Goal: Communication & Community: Answer question/provide support

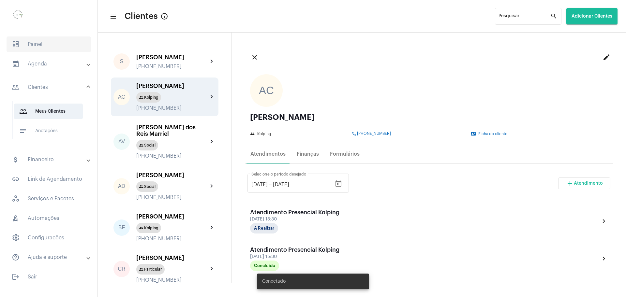
click at [46, 49] on span "dashboard Painel" at bounding box center [49, 44] width 84 height 16
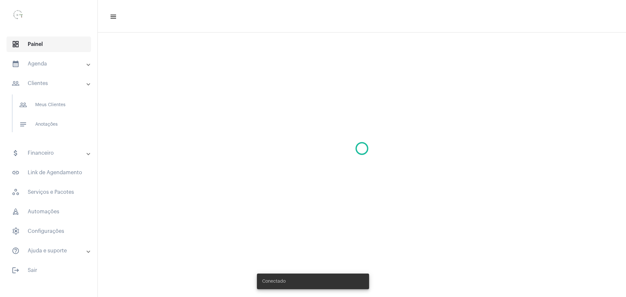
click at [46, 49] on span "dashboard Painel" at bounding box center [49, 44] width 84 height 16
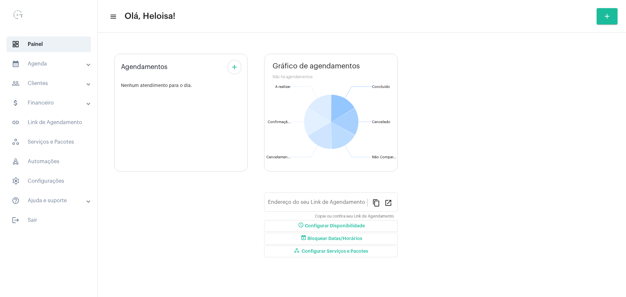
type input "[URL][DOMAIN_NAME]"
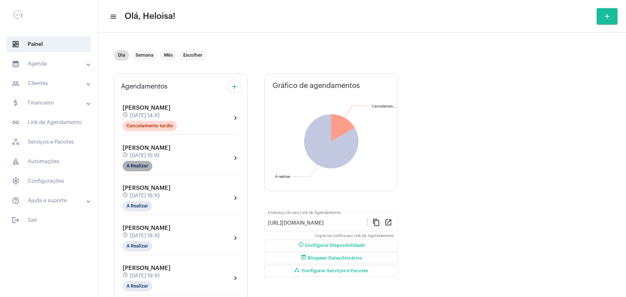
click at [134, 164] on mat-chip "A Realizar" at bounding box center [138, 166] width 30 height 10
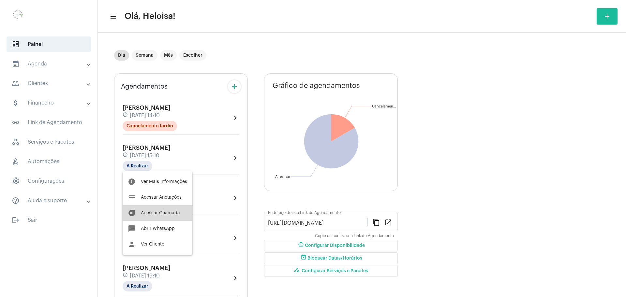
click at [158, 213] on span "Acessar Chamada" at bounding box center [160, 213] width 39 height 5
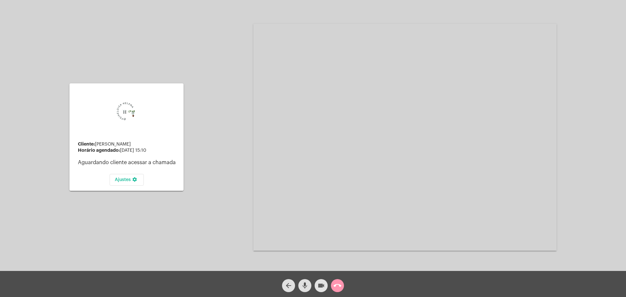
click at [317, 284] on button "videocam" at bounding box center [320, 285] width 13 height 13
click at [303, 285] on mat-icon "mic" at bounding box center [305, 286] width 8 height 8
click at [470, 24] on video at bounding box center [404, 137] width 303 height 227
click at [320, 285] on mat-icon "videocam_off" at bounding box center [321, 286] width 8 height 8
click at [320, 289] on mat-icon "videocam_off" at bounding box center [321, 286] width 8 height 8
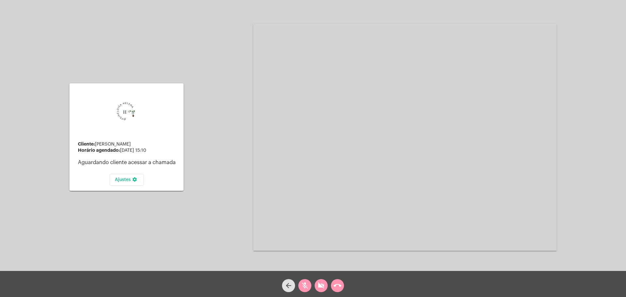
click at [320, 289] on mat-icon "videocam_off" at bounding box center [321, 286] width 8 height 8
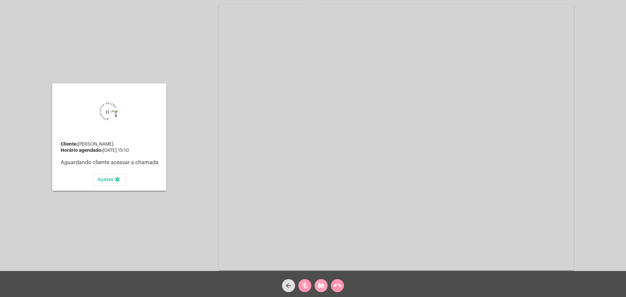
click at [317, 287] on mat-icon "videocam_off" at bounding box center [321, 286] width 8 height 8
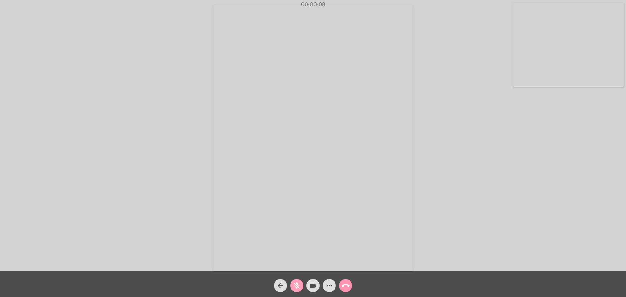
click at [297, 281] on span "mic_off" at bounding box center [297, 285] width 8 height 13
click at [142, 104] on div "Acessando Câmera e Microfone..." at bounding box center [313, 137] width 624 height 271
click at [158, 221] on div "Acessando Câmera e Microfone..." at bounding box center [313, 137] width 624 height 271
click at [64, 184] on div "Acessando Câmera e Microfone..." at bounding box center [313, 137] width 624 height 271
click at [346, 286] on mat-icon "call_end" at bounding box center [346, 286] width 8 height 8
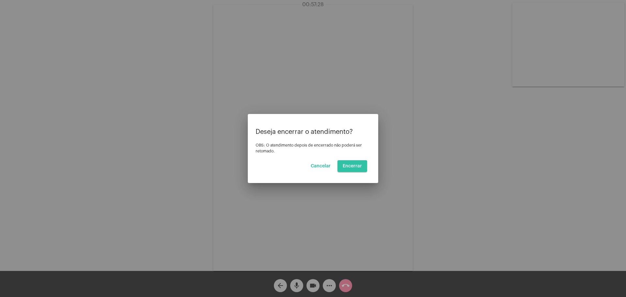
click at [347, 166] on span "Encerrar" at bounding box center [351, 166] width 19 height 5
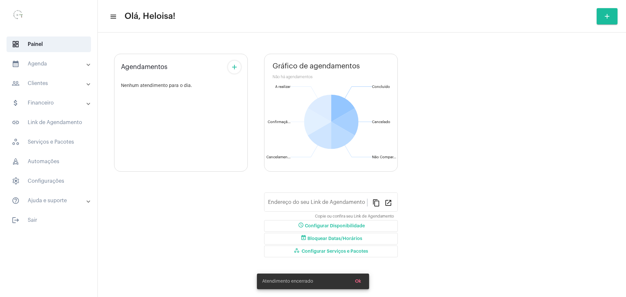
click at [347, 166] on icon "Concluído Concluído Cancelado Cancelado Não Compareceu Não Compar... Cancelamen…" at bounding box center [331, 122] width 134 height 118
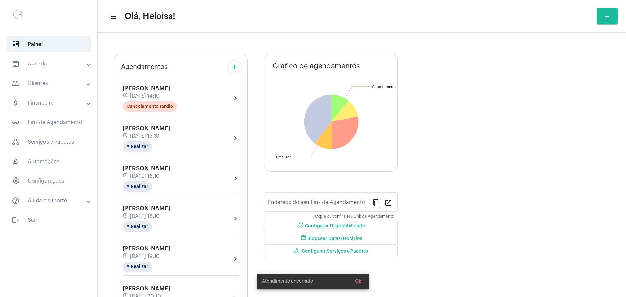
type input "[URL][DOMAIN_NAME]"
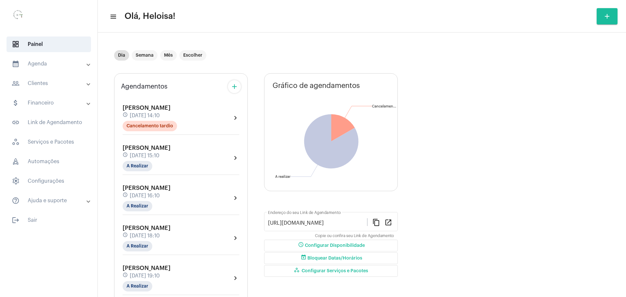
click at [142, 195] on span "[DATE] 16:10" at bounding box center [145, 196] width 30 height 6
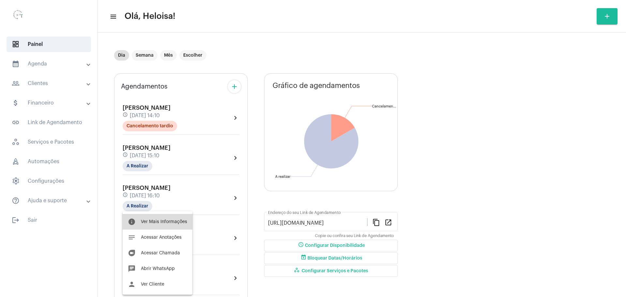
click at [162, 221] on span "Ver Mais Informações" at bounding box center [164, 222] width 46 height 5
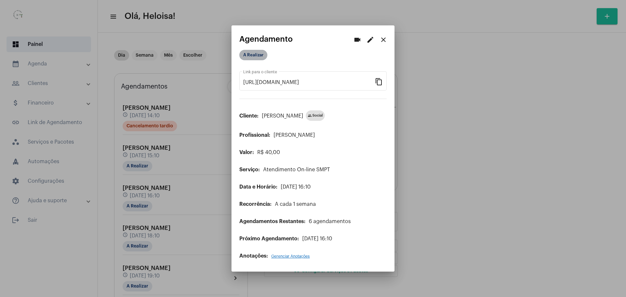
click at [249, 54] on mat-chip "A Realizar" at bounding box center [253, 55] width 28 height 10
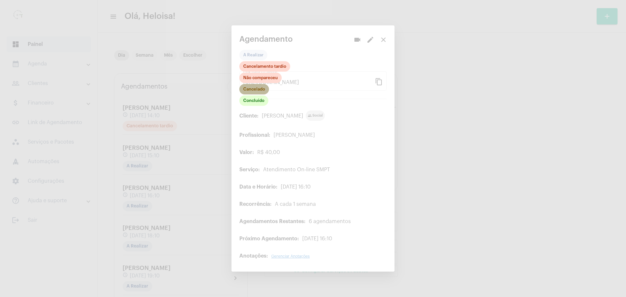
click at [255, 91] on mat-chip "Cancelado" at bounding box center [254, 89] width 30 height 10
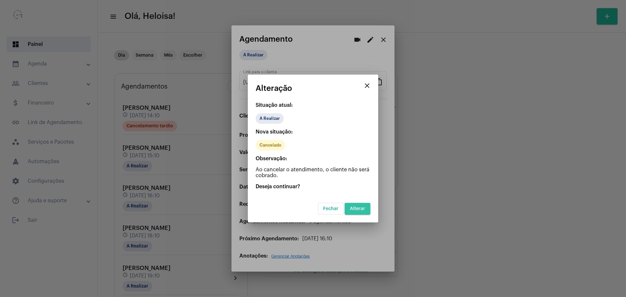
click at [360, 211] on button "Alterar" at bounding box center [357, 209] width 26 height 12
